Goal: Task Accomplishment & Management: Manage account settings

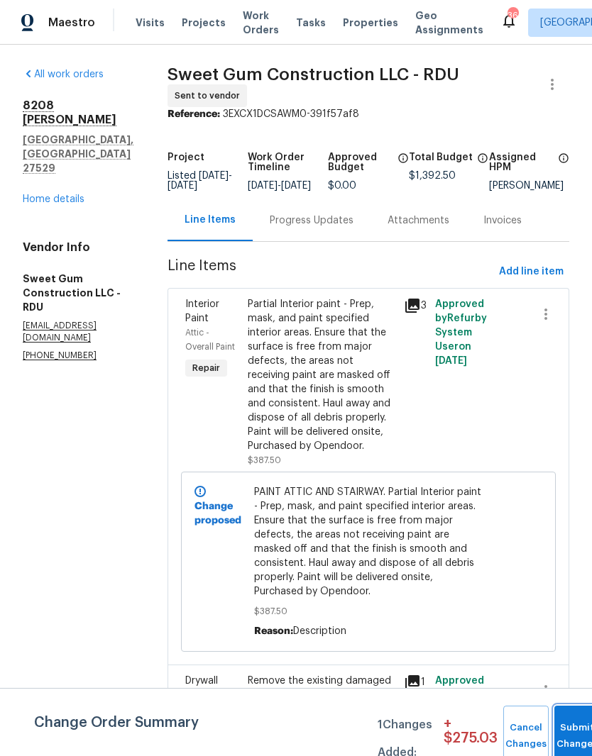
click at [575, 732] on button "Submit Changes" at bounding box center [576, 736] width 45 height 61
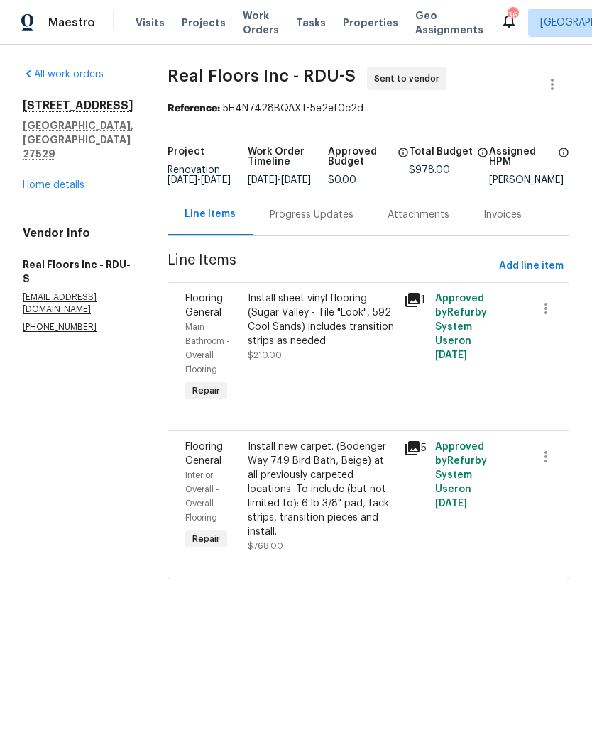
click at [50, 180] on link "Home details" at bounding box center [54, 185] width 62 height 10
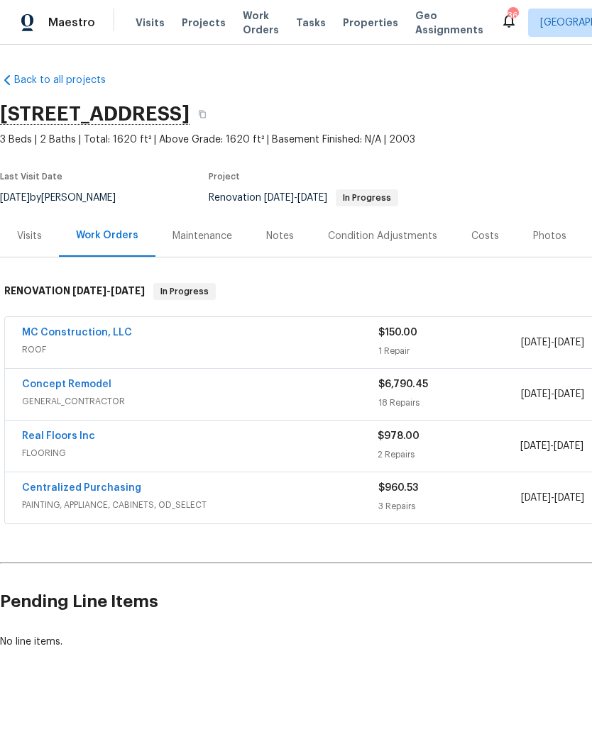
click at [40, 386] on link "Concept Remodel" at bounding box center [66, 384] width 89 height 10
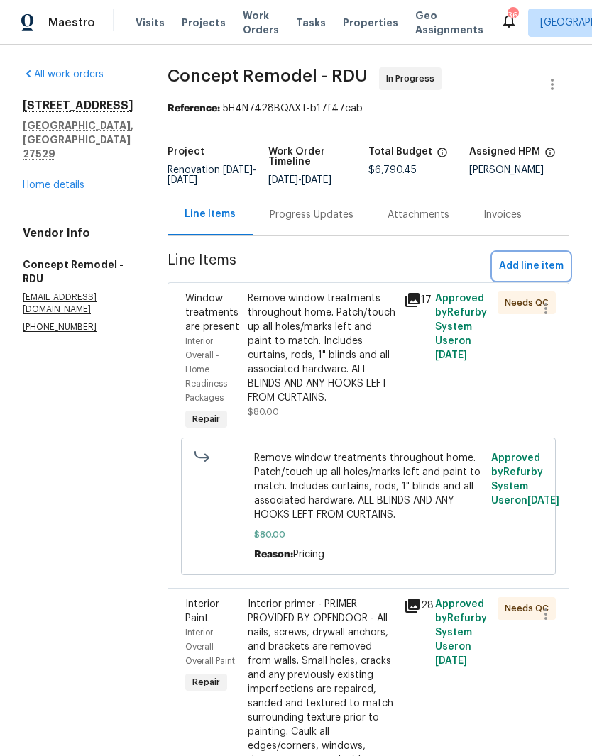
click at [552, 270] on span "Add line item" at bounding box center [531, 266] width 65 height 18
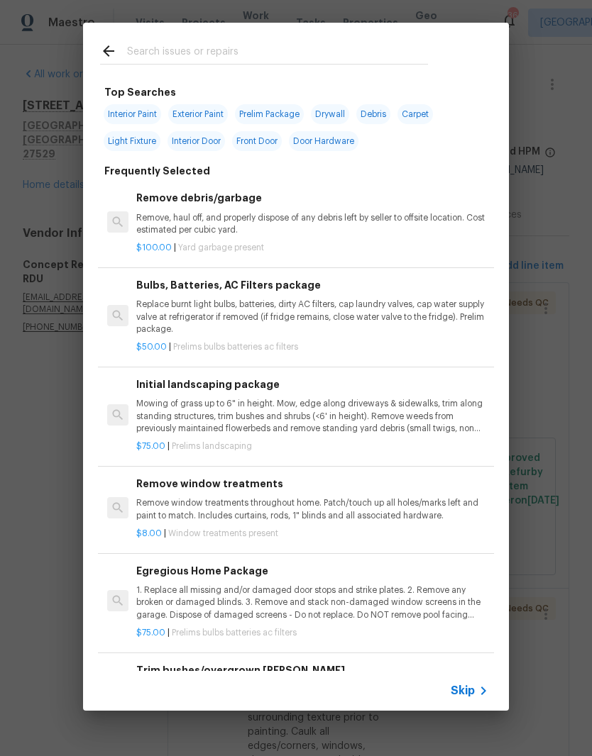
click at [270, 53] on input "text" at bounding box center [277, 53] width 301 height 21
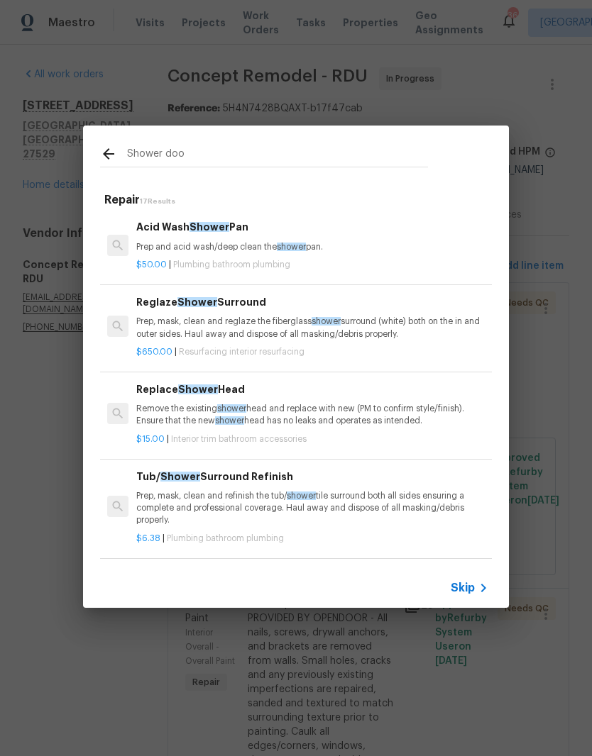
type input "Shower door"
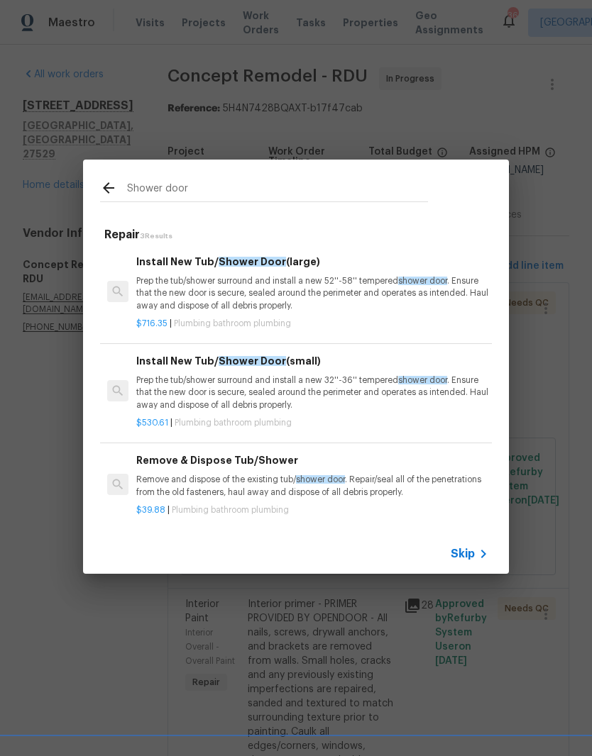
click at [362, 295] on p "Prep the tub/shower surround and install a new 52''-58'' tempered shower door .…" at bounding box center [312, 293] width 352 height 36
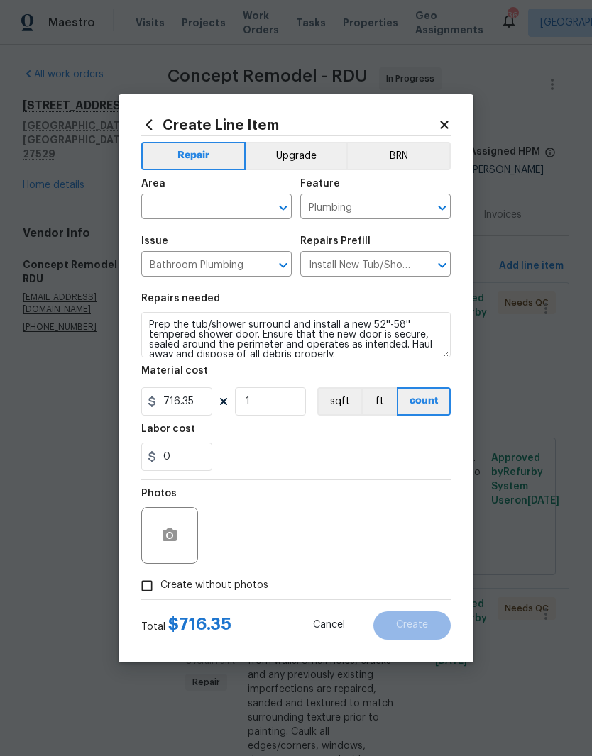
click at [228, 198] on input "text" at bounding box center [196, 208] width 111 height 22
type input "a"
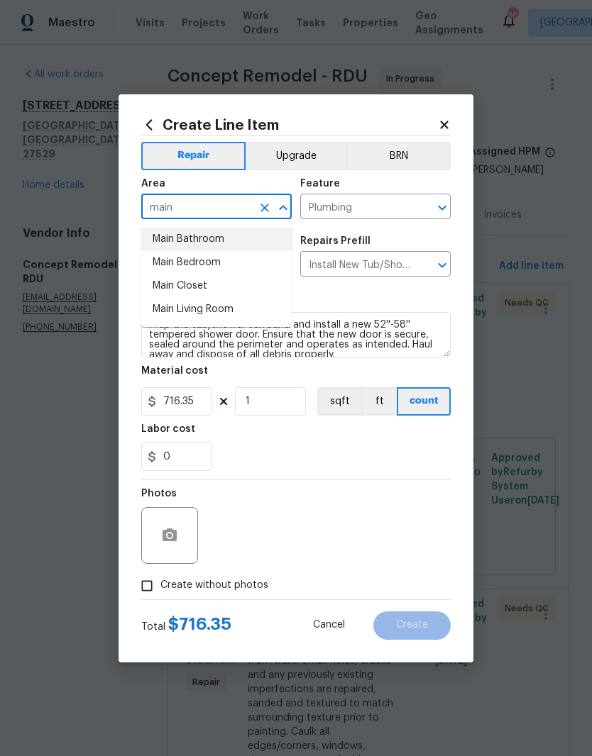
click at [245, 236] on li "Main Bathroom" at bounding box center [216, 239] width 150 height 23
type input "Main Bathroom"
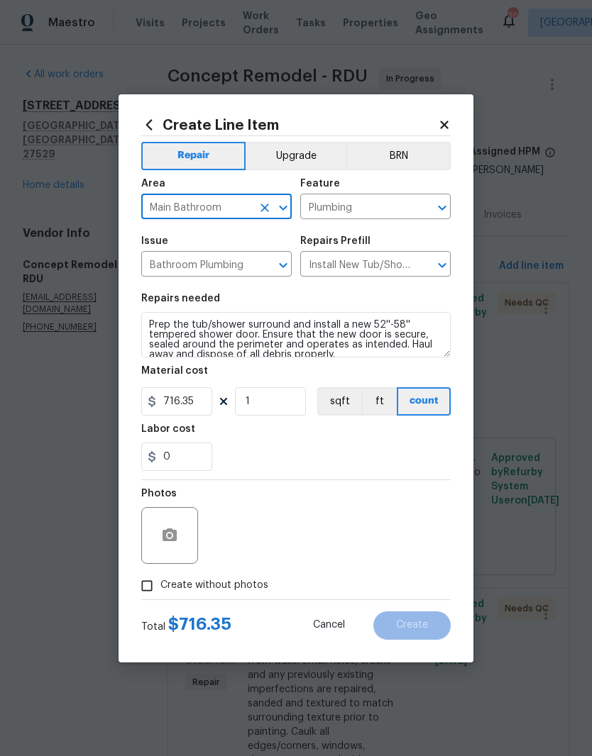
click at [300, 450] on div "0" at bounding box center [295, 457] width 309 height 28
click at [176, 548] on button "button" at bounding box center [170, 536] width 34 height 34
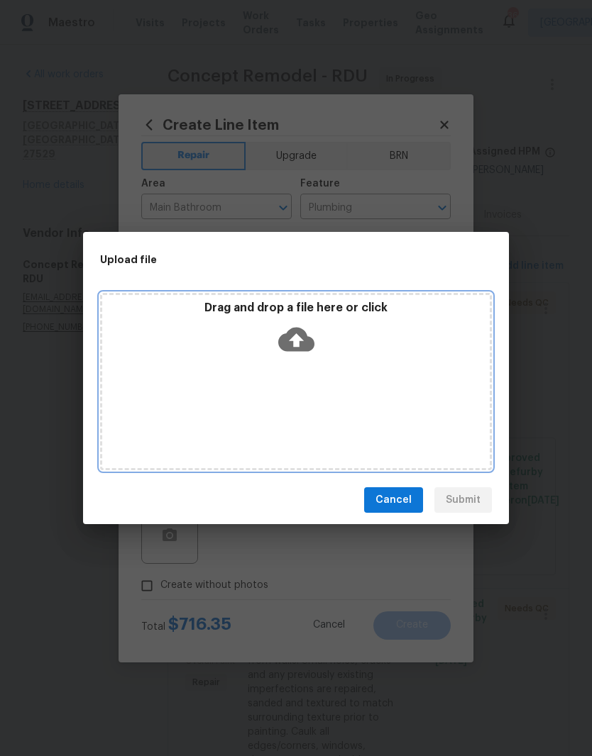
click at [335, 357] on div "Drag and drop a file here or click" at bounding box center [295, 331] width 387 height 61
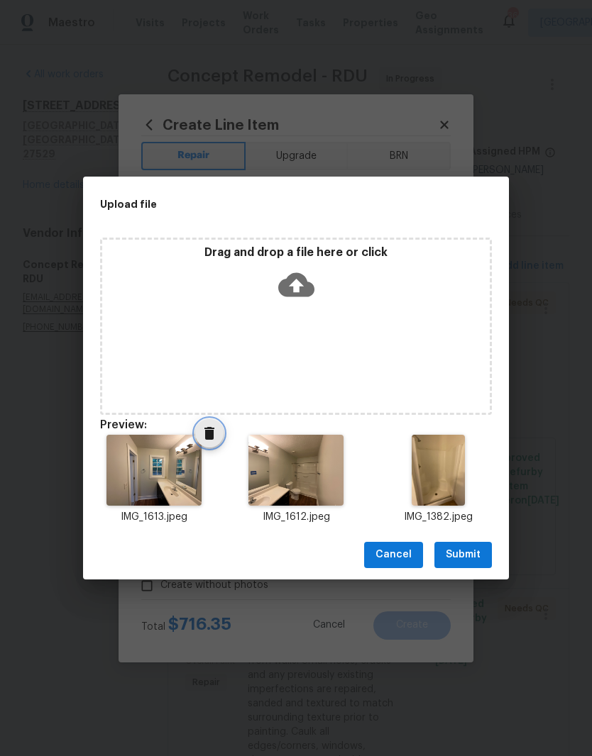
click at [204, 436] on icon "Delete" at bounding box center [209, 433] width 17 height 17
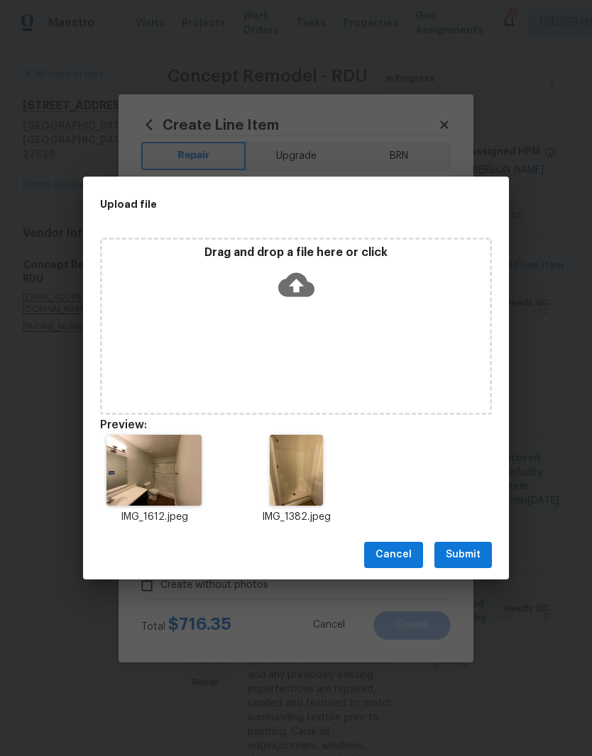
click at [200, 436] on span "Delete" at bounding box center [209, 433] width 28 height 17
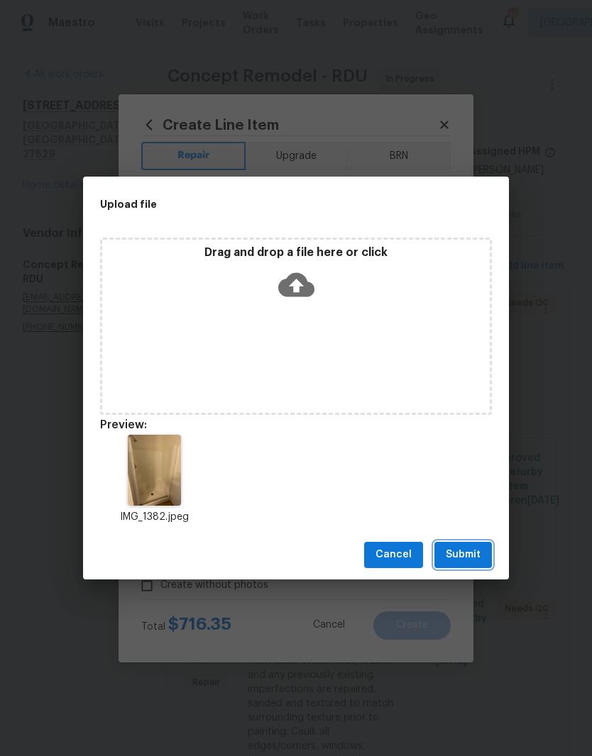
click at [475, 555] on span "Submit" at bounding box center [462, 555] width 35 height 18
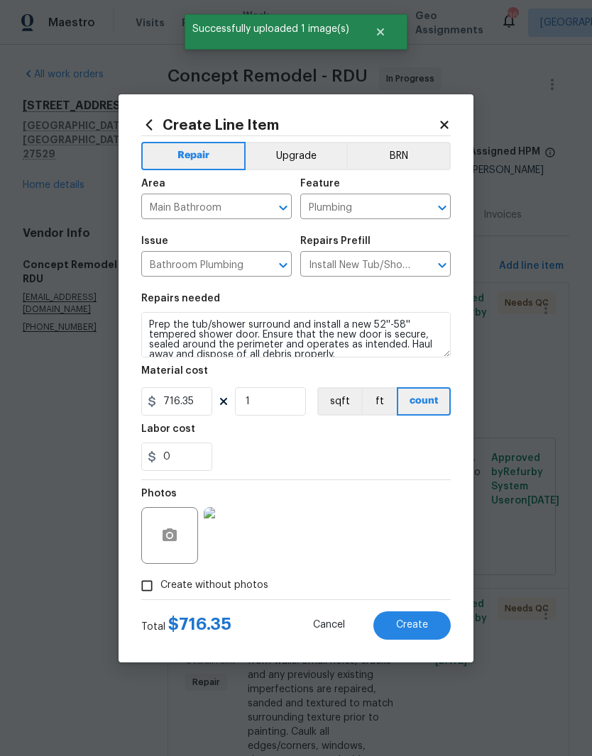
click at [433, 627] on button "Create" at bounding box center [411, 625] width 77 height 28
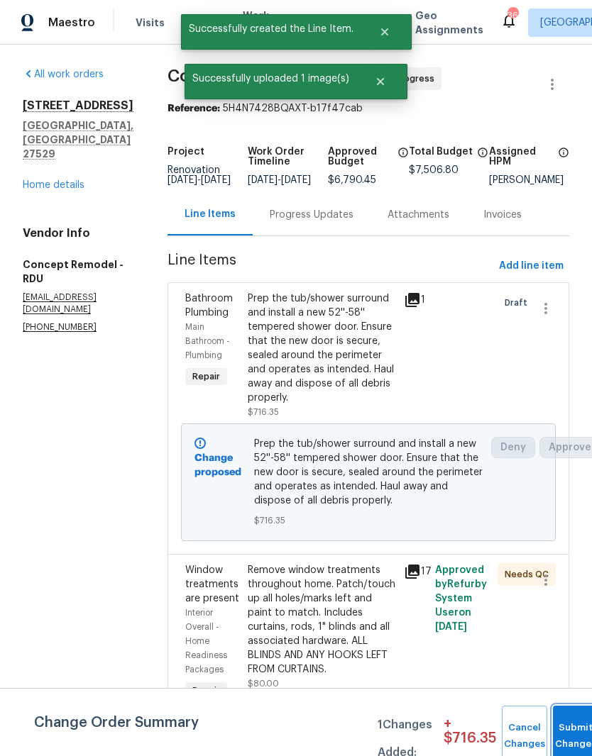
click at [574, 732] on button "Submit Changes" at bounding box center [575, 736] width 45 height 61
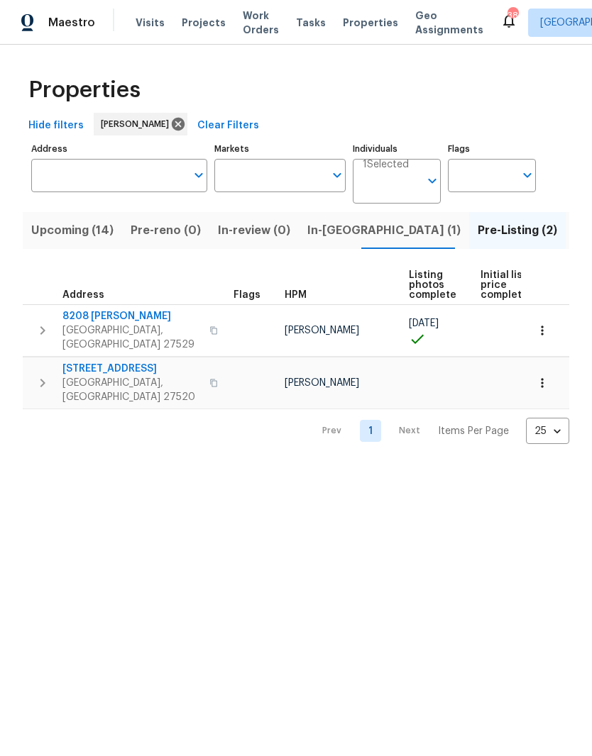
click at [57, 179] on input "Address" at bounding box center [108, 175] width 155 height 33
click at [76, 167] on input "Address" at bounding box center [108, 175] width 155 height 33
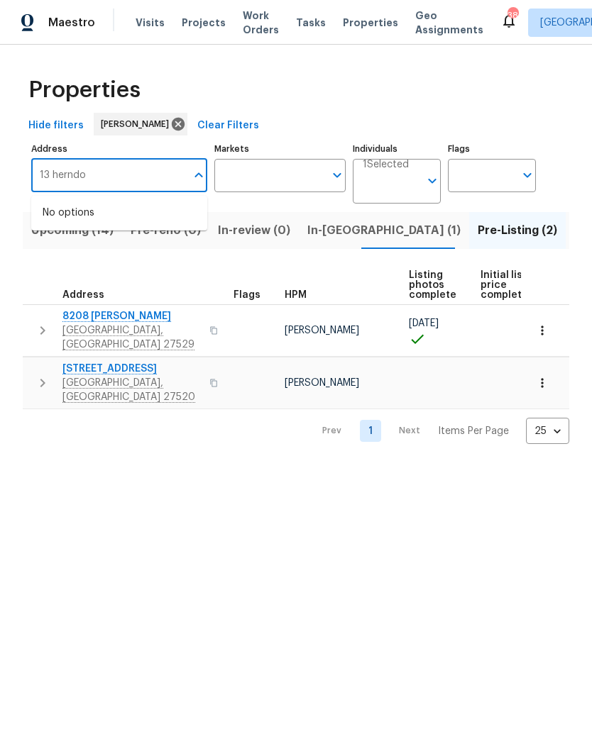
type input "13 herndon"
click at [66, 223] on li "13 Herndon Ct Clayton NC 27520" at bounding box center [119, 220] width 176 height 39
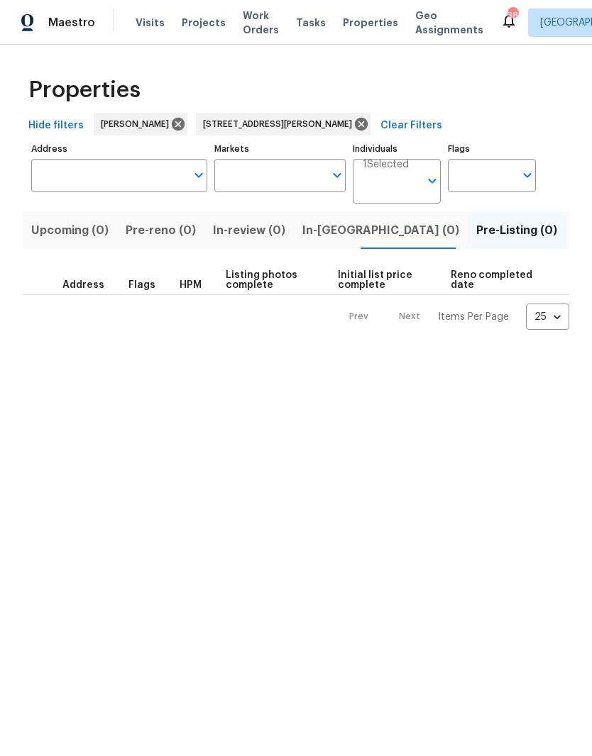
type input "13 Herndon Ct Clayton NC 27520"
click at [574, 235] on span "Listed (1)" at bounding box center [599, 231] width 51 height 20
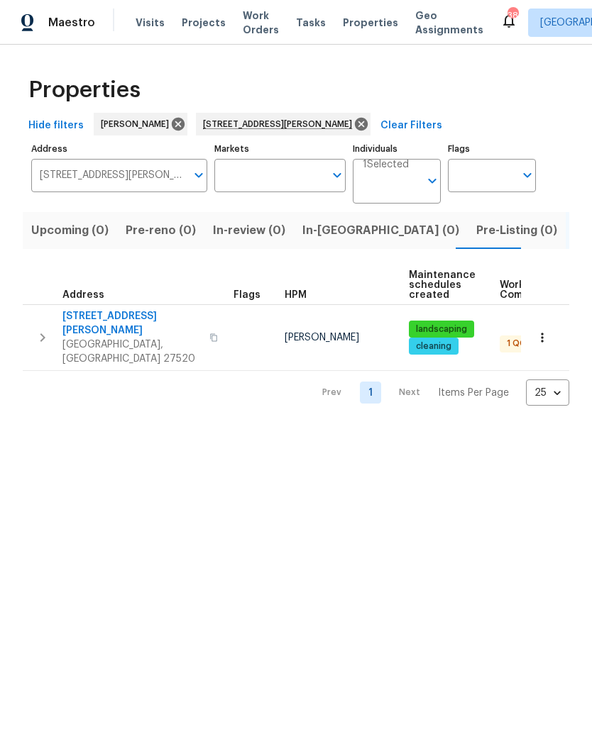
click at [116, 316] on span "13 Herndon Ct" at bounding box center [131, 323] width 138 height 28
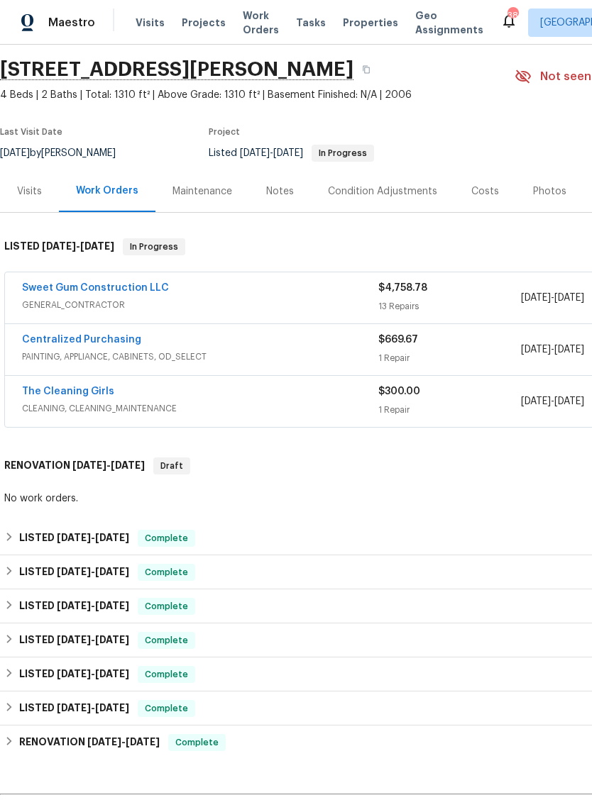
scroll to position [45, 0]
click at [52, 289] on link "Sweet Gum Construction LLC" at bounding box center [95, 288] width 147 height 10
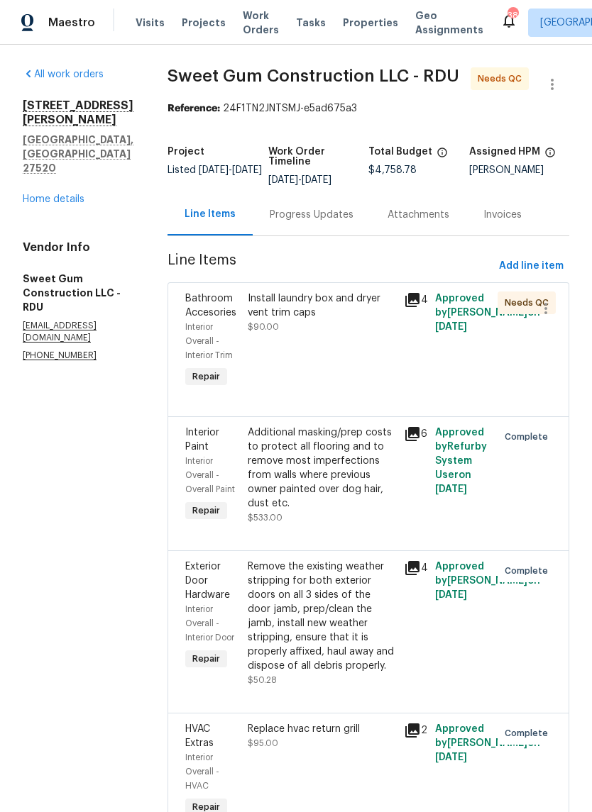
click at [358, 366] on div "Install laundry box and dryer vent trim caps $90.00" at bounding box center [321, 341] width 156 height 108
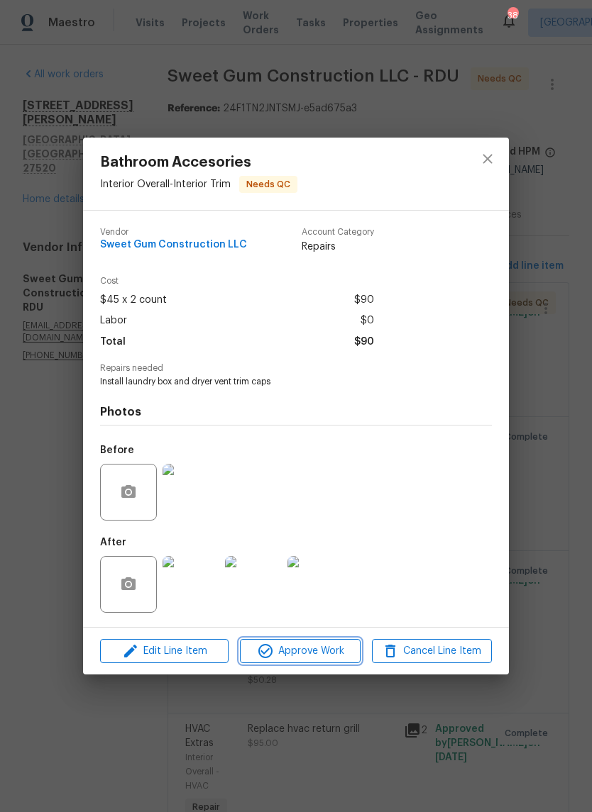
click at [336, 642] on button "Approve Work" at bounding box center [300, 651] width 120 height 25
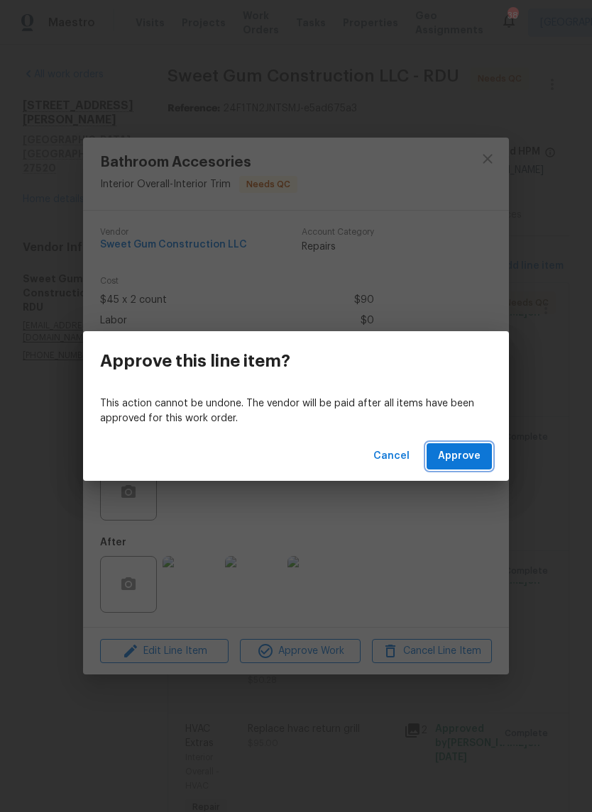
click at [463, 456] on span "Approve" at bounding box center [459, 457] width 43 height 18
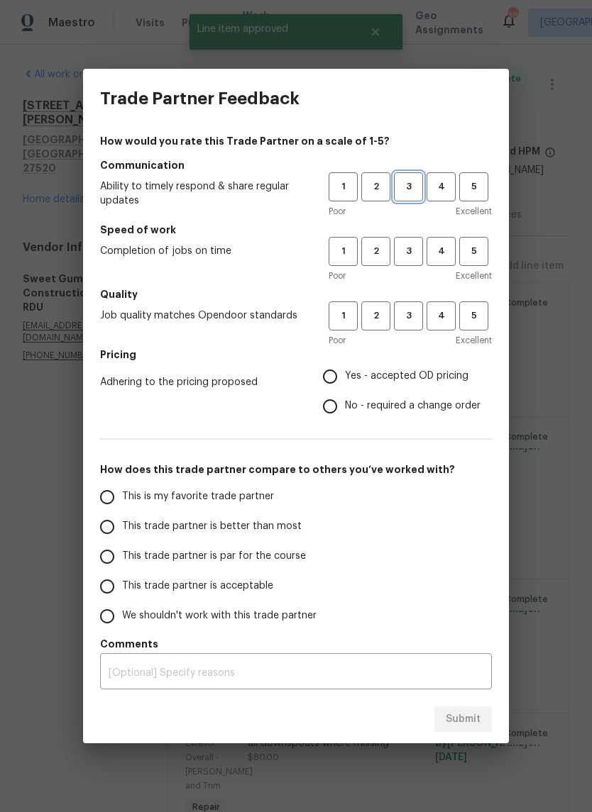
click at [408, 182] on span "3" at bounding box center [408, 187] width 26 height 16
click at [411, 240] on button "3" at bounding box center [408, 251] width 29 height 29
click at [414, 307] on button "3" at bounding box center [408, 315] width 29 height 29
click at [438, 365] on label "Yes - accepted OD pricing" at bounding box center [397, 377] width 165 height 30
click at [345, 365] on input "Yes - accepted OD pricing" at bounding box center [330, 377] width 30 height 30
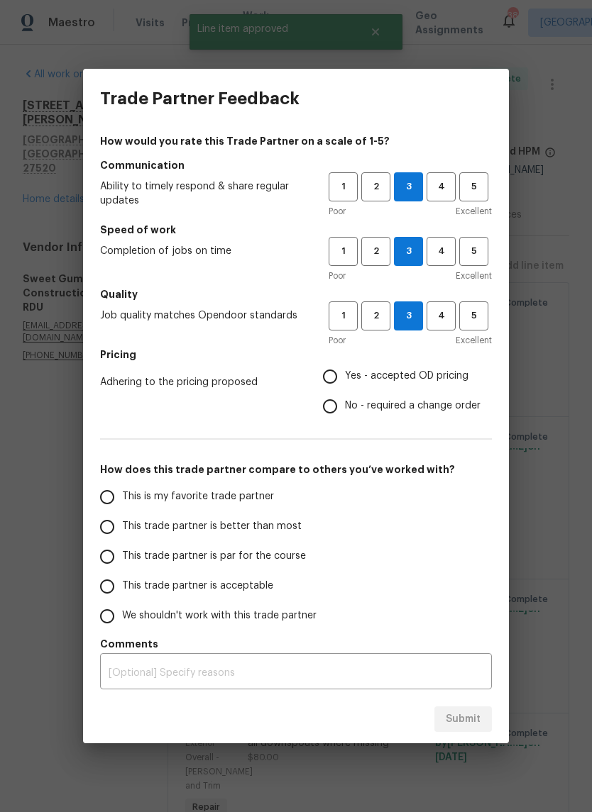
radio input "true"
click at [423, 375] on span "Yes - accepted OD pricing" at bounding box center [406, 376] width 123 height 15
click at [345, 375] on input "Yes - accepted OD pricing" at bounding box center [330, 377] width 30 height 30
click at [295, 569] on label "This trade partner is par for the course" at bounding box center [204, 557] width 224 height 30
click at [122, 569] on input "This trade partner is par for the course" at bounding box center [107, 557] width 30 height 30
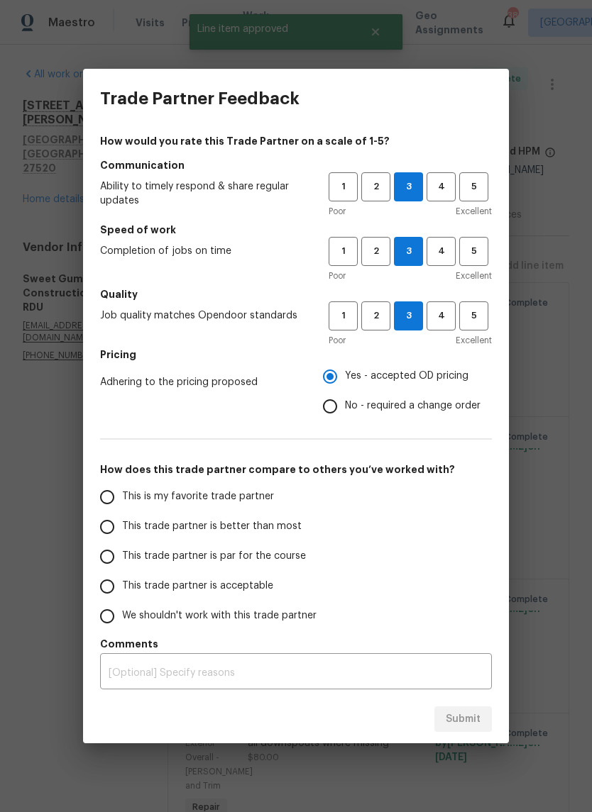
radio input "false"
click at [263, 595] on label "This trade partner is acceptable" at bounding box center [204, 587] width 224 height 30
click at [122, 595] on input "This trade partner is acceptable" at bounding box center [107, 587] width 30 height 30
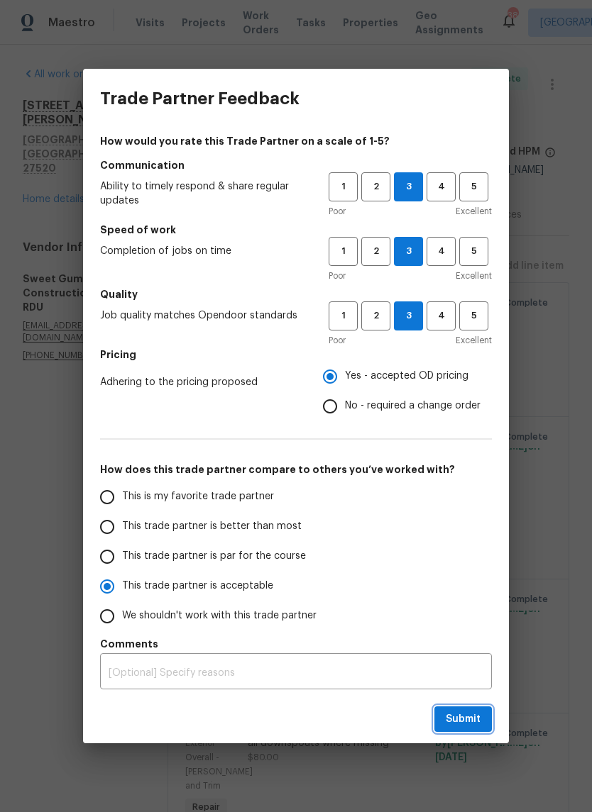
click at [485, 721] on button "Submit" at bounding box center [462, 719] width 57 height 26
radio input "true"
